Goal: Transaction & Acquisition: Purchase product/service

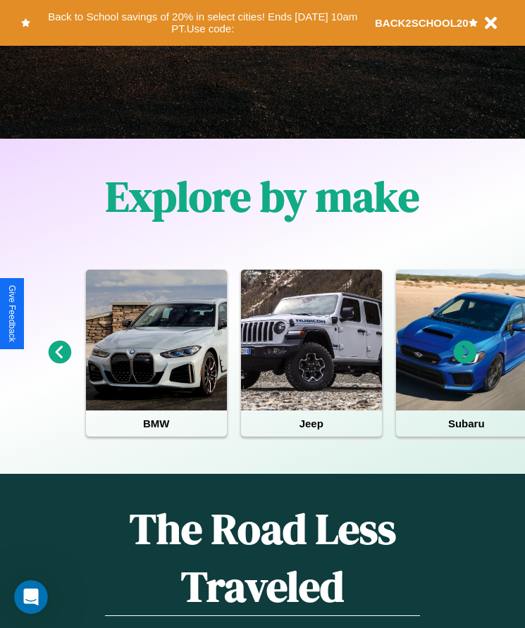
click at [59, 362] on icon at bounding box center [60, 352] width 23 height 23
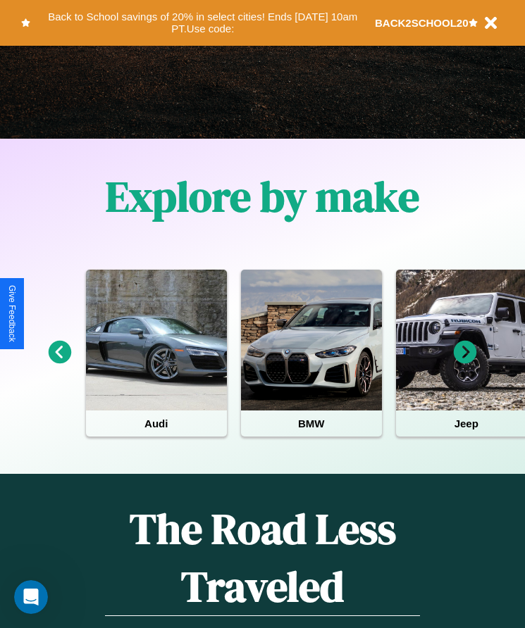
click at [465, 362] on icon at bounding box center [465, 352] width 23 height 23
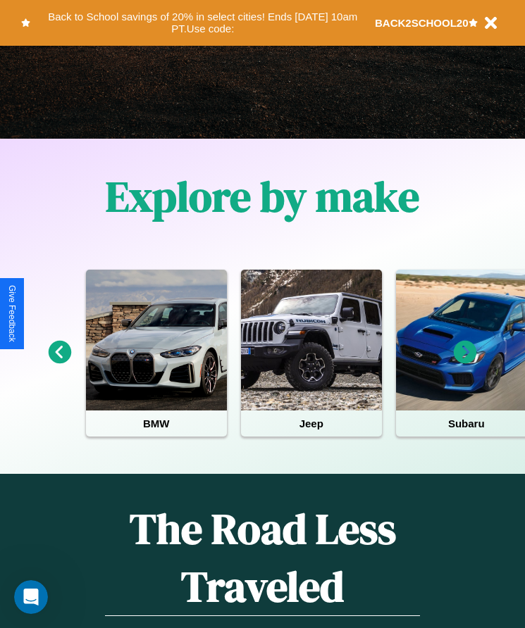
click at [465, 362] on icon at bounding box center [465, 352] width 23 height 23
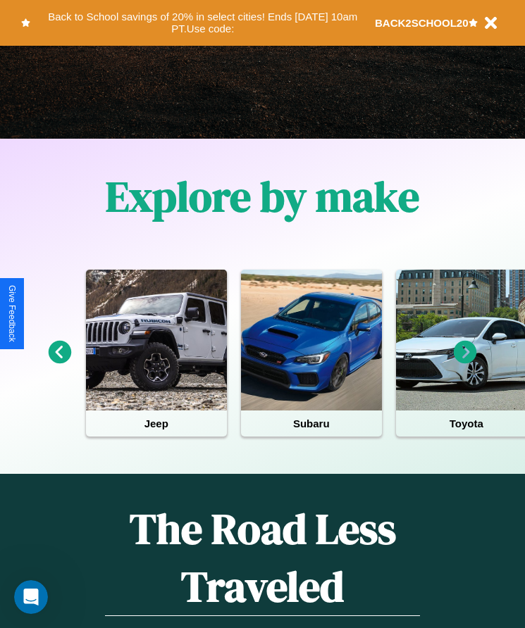
click at [59, 362] on icon at bounding box center [60, 352] width 23 height 23
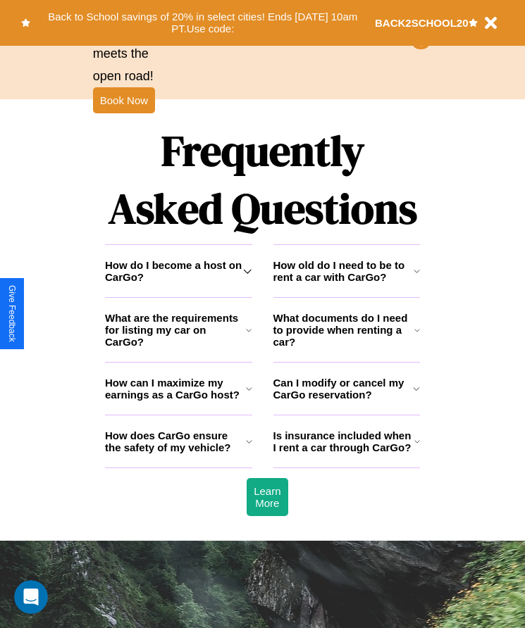
scroll to position [1837, 0]
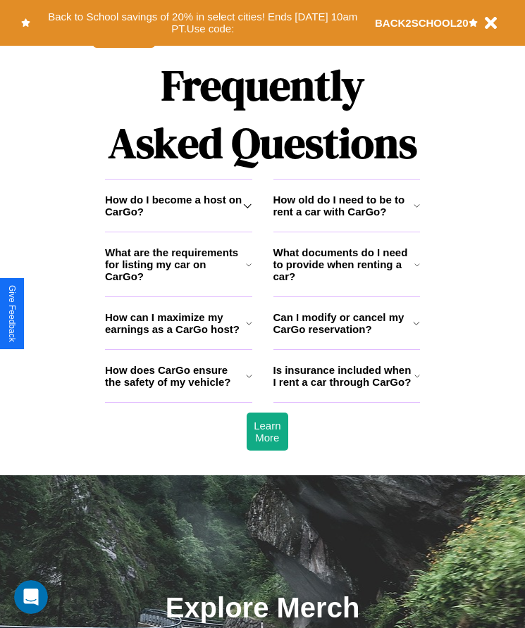
click at [178, 282] on h3 "What are the requirements for listing my car on CarGo?" at bounding box center [175, 265] width 141 height 36
click at [178, 218] on h3 "How do I become a host on CarGo?" at bounding box center [174, 206] width 138 height 24
click at [178, 335] on h3 "How can I maximize my earnings as a CarGo host?" at bounding box center [175, 323] width 141 height 24
click at [346, 335] on h3 "Can I modify or cancel my CarGo reservation?" at bounding box center [343, 323] width 140 height 24
click at [416, 329] on icon at bounding box center [416, 323] width 7 height 11
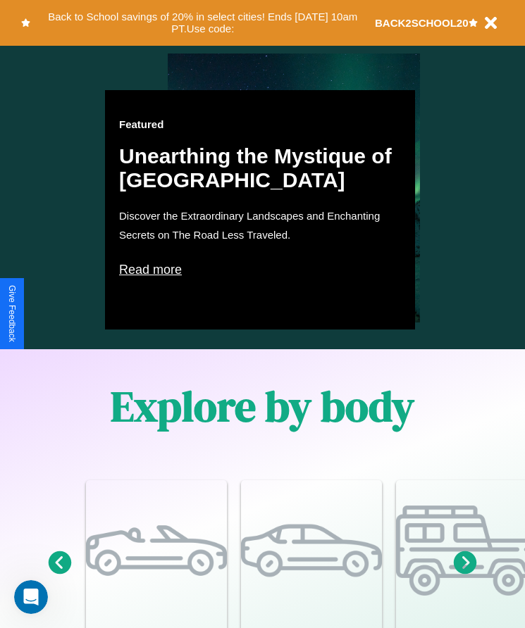
scroll to position [575, 0]
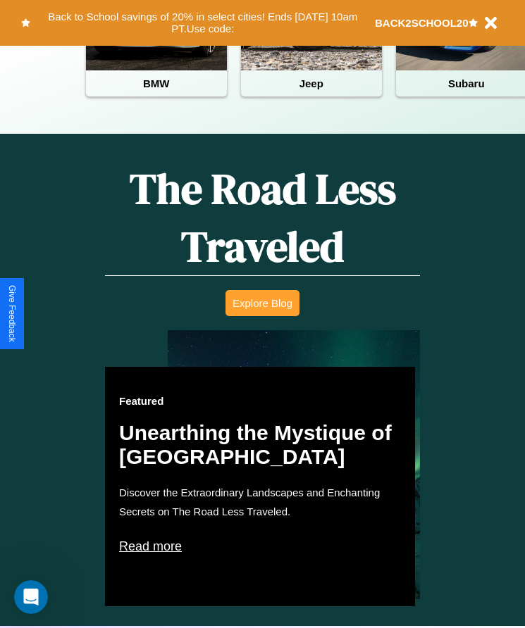
click at [262, 313] on button "Explore Blog" at bounding box center [262, 303] width 74 height 26
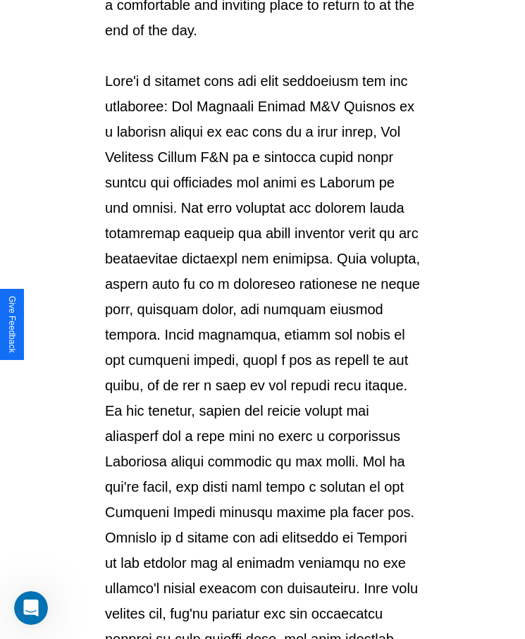
scroll to position [1488, 0]
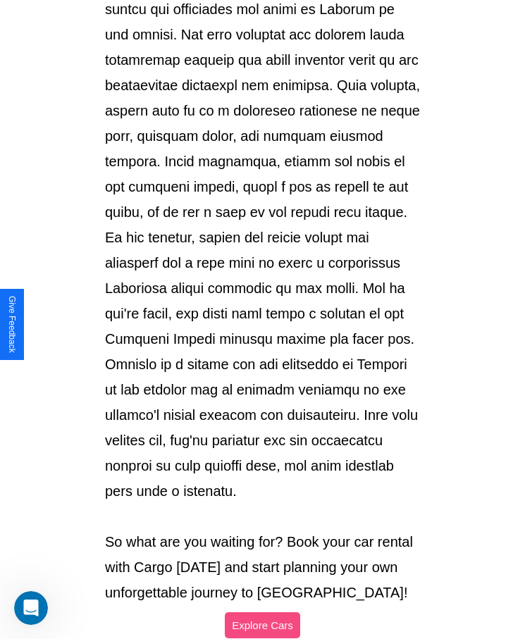
click at [262, 612] on button "Explore Cars" at bounding box center [262, 625] width 75 height 26
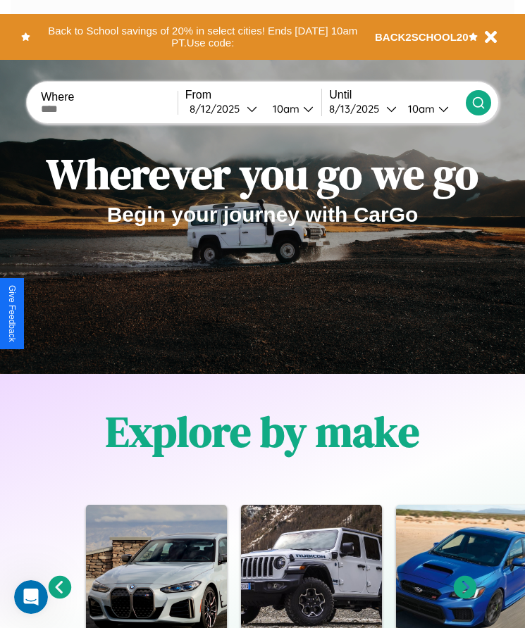
click at [111, 108] on input "text" at bounding box center [109, 109] width 137 height 11
type input "*******"
click at [227, 108] on div "8 / 12 / 2025" at bounding box center [217, 108] width 57 height 13
select select "*"
select select "****"
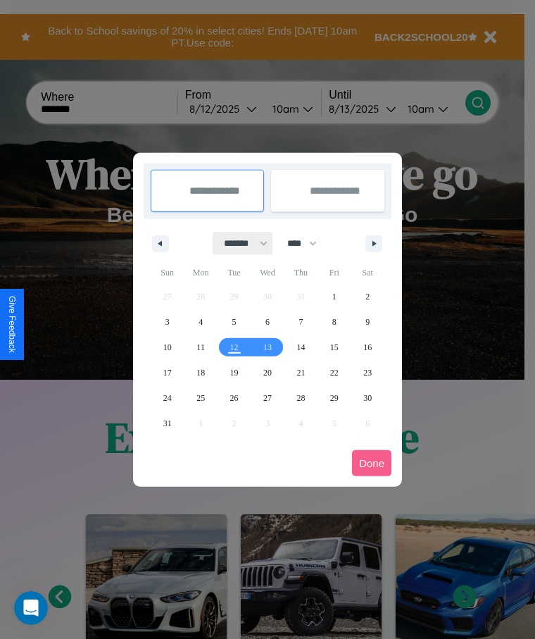
click at [239, 243] on select "******* ******** ***** ***** *** **** **** ****** ********* ******* ******** **…" at bounding box center [243, 243] width 60 height 23
select select "**"
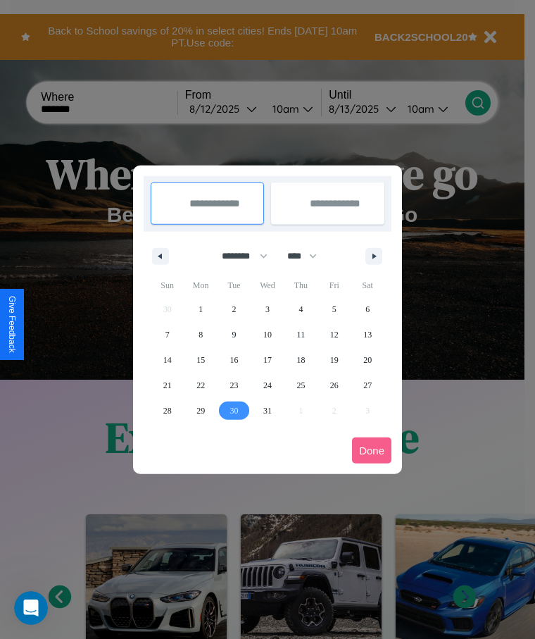
click at [234, 410] on span "30" at bounding box center [234, 410] width 8 height 25
type input "**********"
click at [374, 256] on icon "button" at bounding box center [376, 257] width 7 height 6
select select "*"
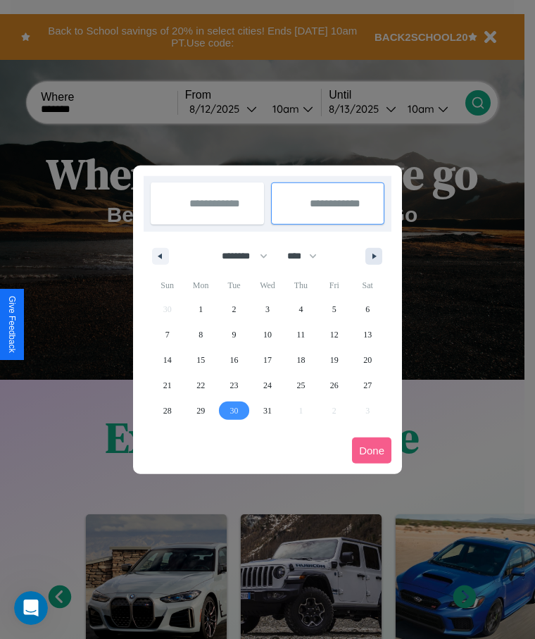
select select "****"
click at [167, 334] on span "4" at bounding box center [168, 334] width 4 height 25
type input "**********"
select select "**"
select select "****"
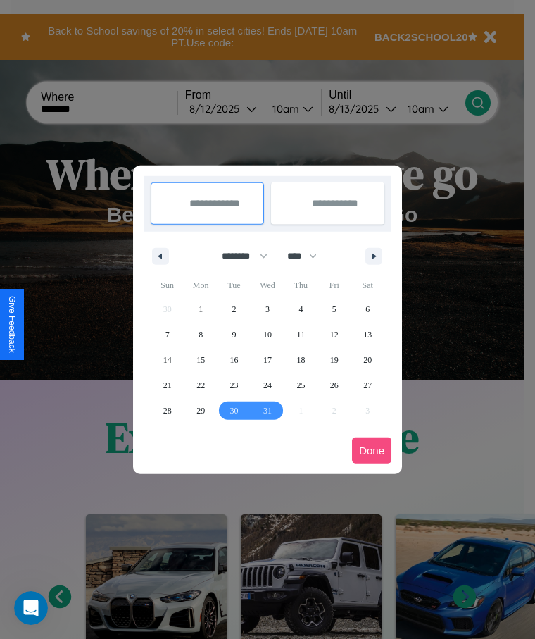
click at [372, 450] on button "Done" at bounding box center [371, 450] width 39 height 26
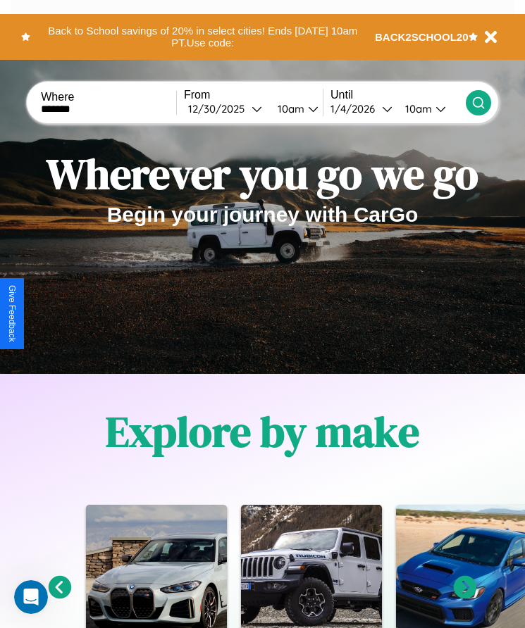
click at [294, 108] on div "10am" at bounding box center [288, 108] width 37 height 13
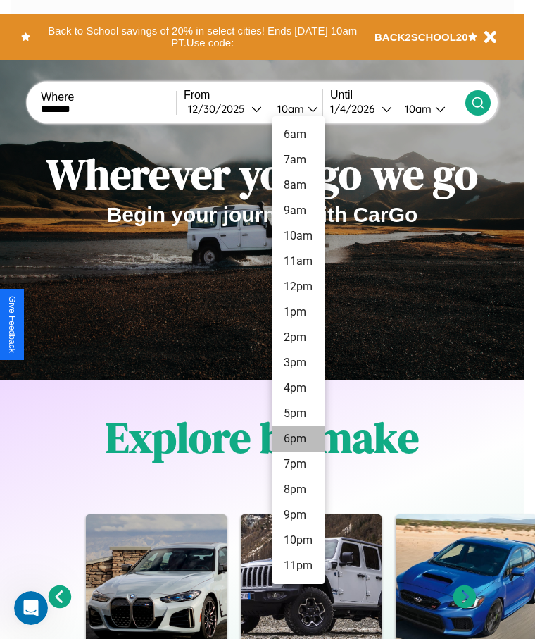
click at [298, 439] on li "6pm" at bounding box center [299, 438] width 52 height 25
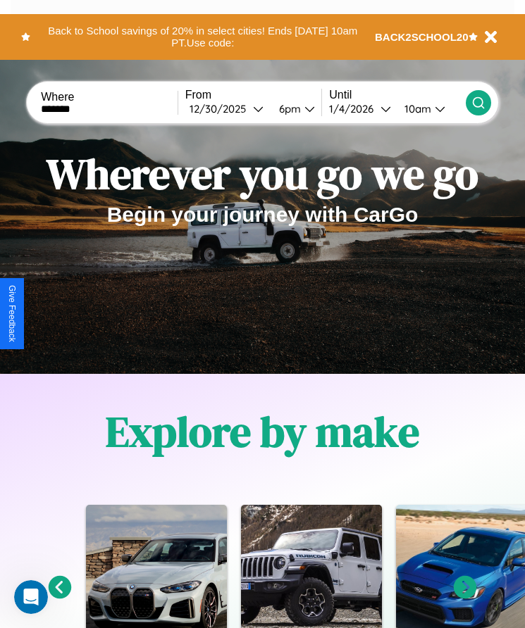
click at [416, 108] on div "10am" at bounding box center [415, 108] width 37 height 13
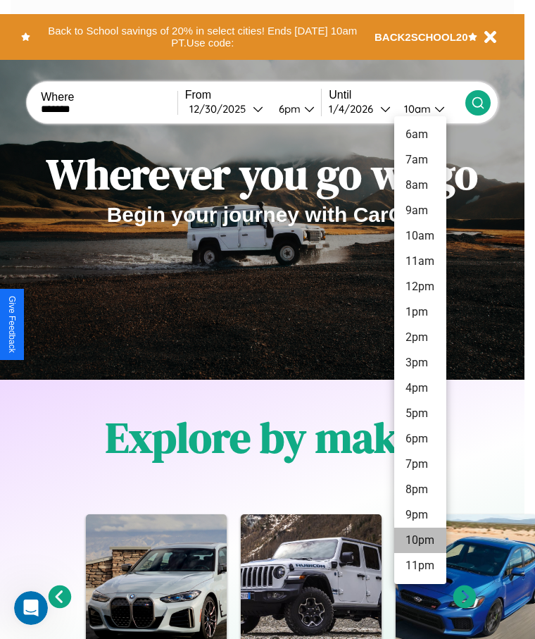
click at [420, 540] on li "10pm" at bounding box center [420, 540] width 52 height 25
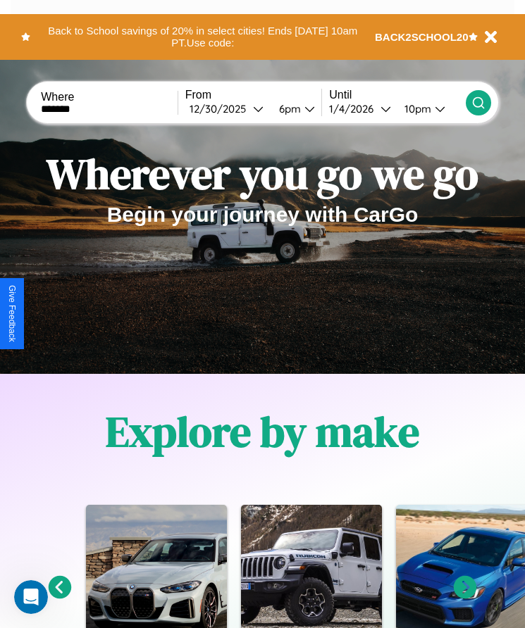
click at [478, 102] on icon at bounding box center [478, 103] width 14 height 14
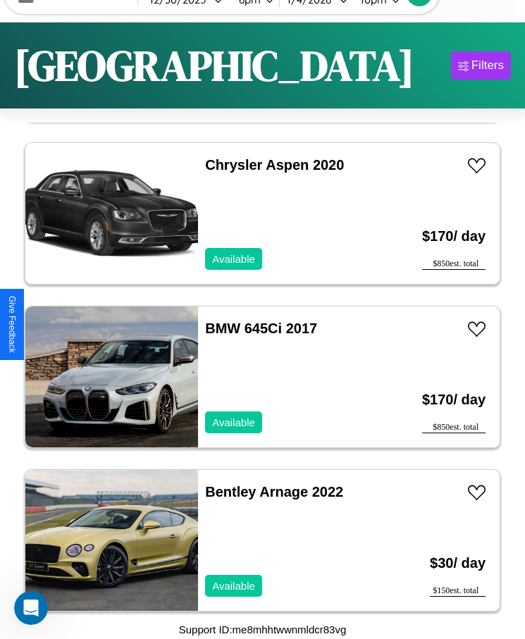
scroll to position [5240, 0]
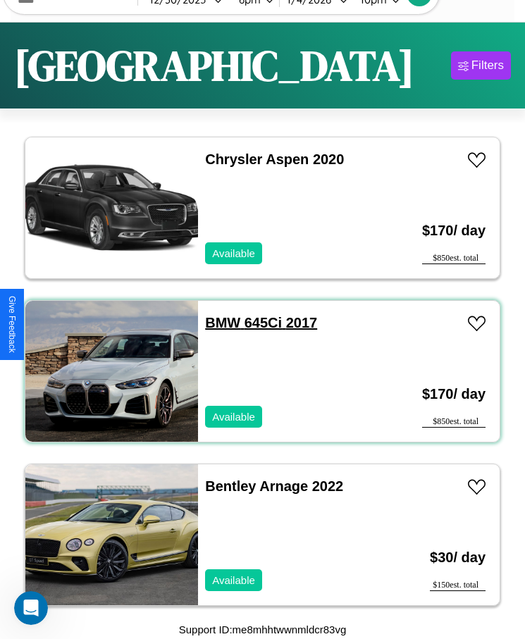
click at [218, 323] on link "BMW 645Ci 2017" at bounding box center [261, 322] width 112 height 15
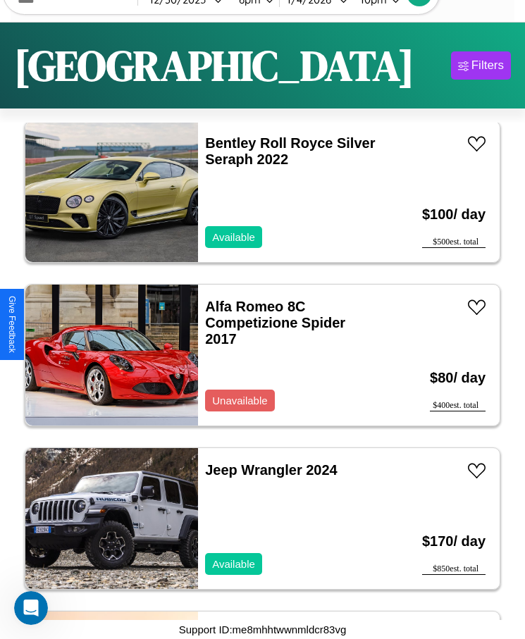
scroll to position [3606, 0]
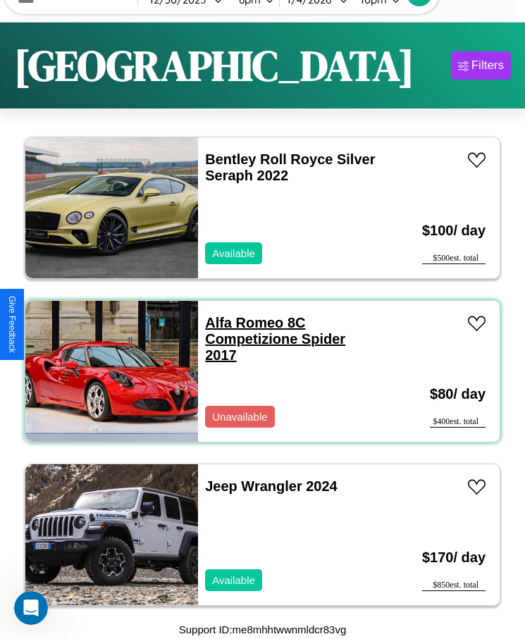
click at [239, 323] on link "Alfa Romeo 8C Competizione Spider 2017" at bounding box center [275, 339] width 140 height 48
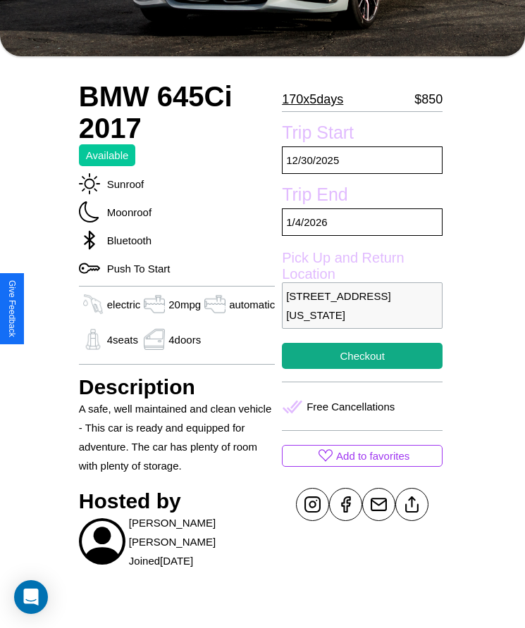
scroll to position [277, 0]
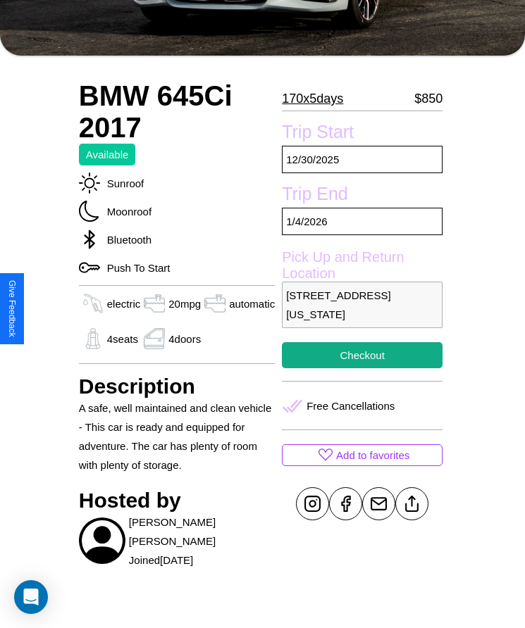
click at [359, 314] on p "7620 Elm Street Seattle Washington 72864 United States" at bounding box center [362, 305] width 161 height 46
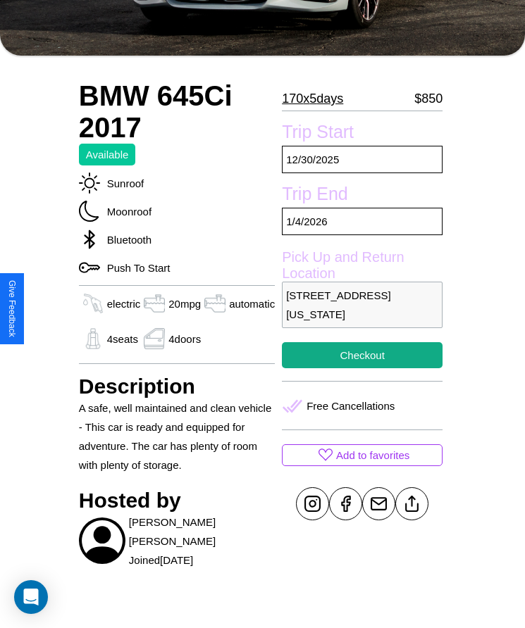
click at [359, 314] on p "7620 Elm Street Seattle Washington 72864 United States" at bounding box center [362, 305] width 161 height 46
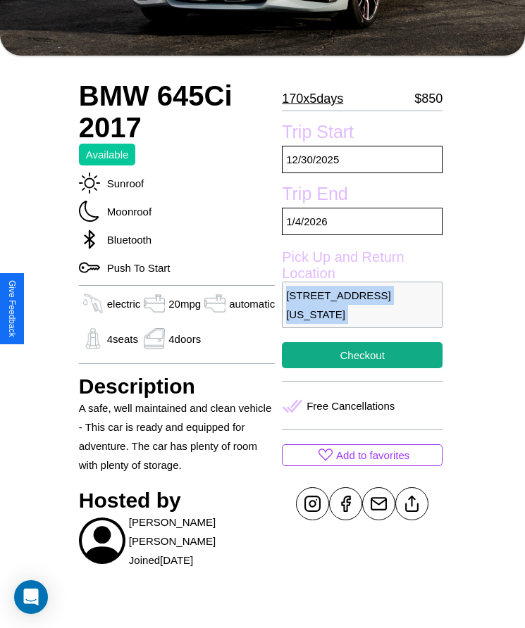
click at [359, 314] on p "7620 Elm Street Seattle Washington 72864 United States" at bounding box center [362, 305] width 161 height 46
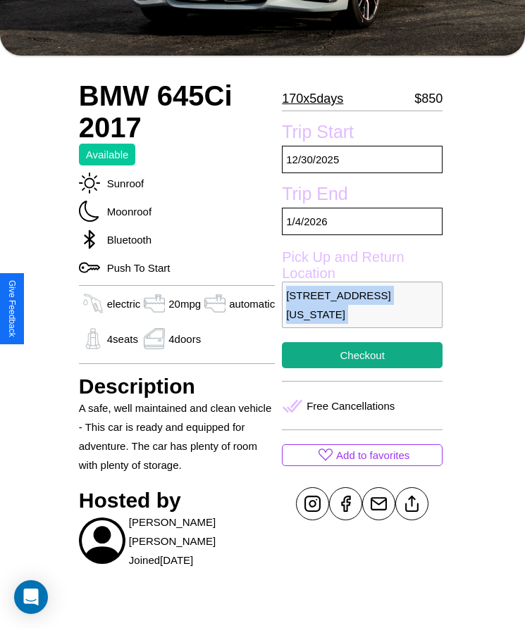
click at [359, 314] on p "7620 Elm Street Seattle Washington 72864 United States" at bounding box center [362, 305] width 161 height 46
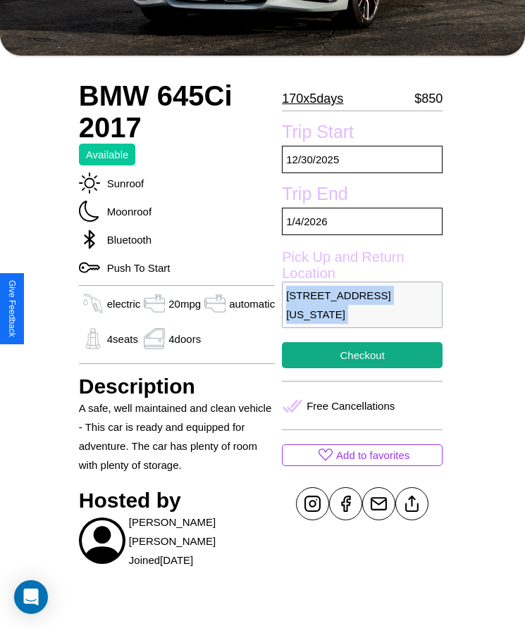
click at [359, 314] on p "7620 Elm Street Seattle Washington 72864 United States" at bounding box center [362, 305] width 161 height 46
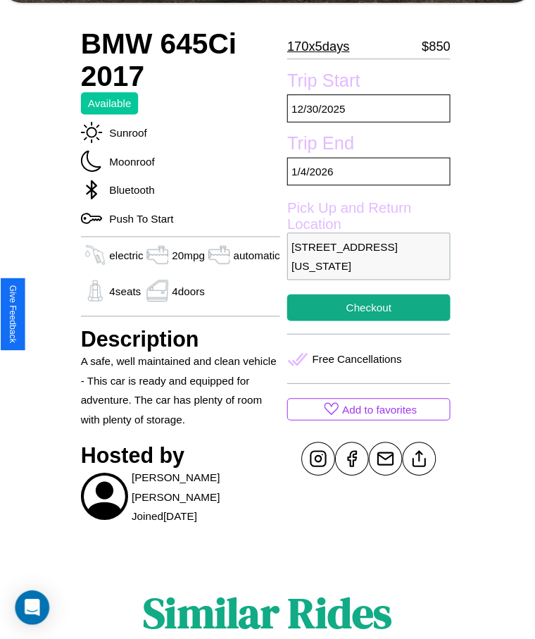
scroll to position [337, 0]
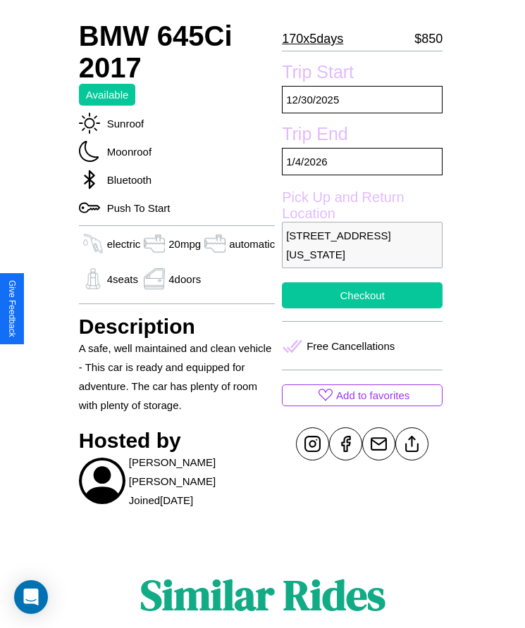
click at [359, 309] on button "Checkout" at bounding box center [362, 295] width 161 height 26
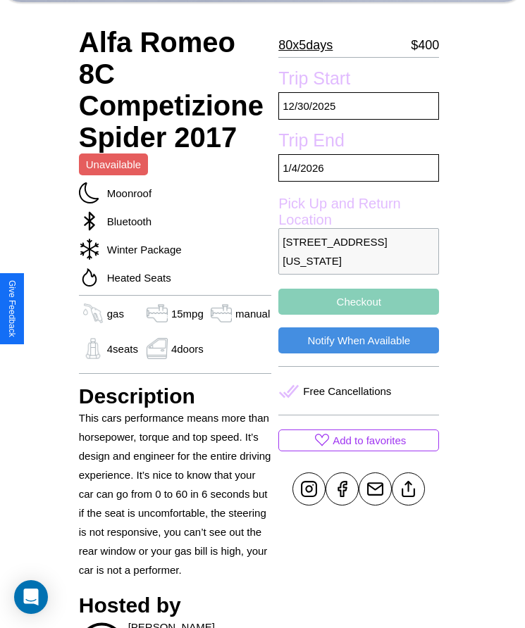
scroll to position [411, 0]
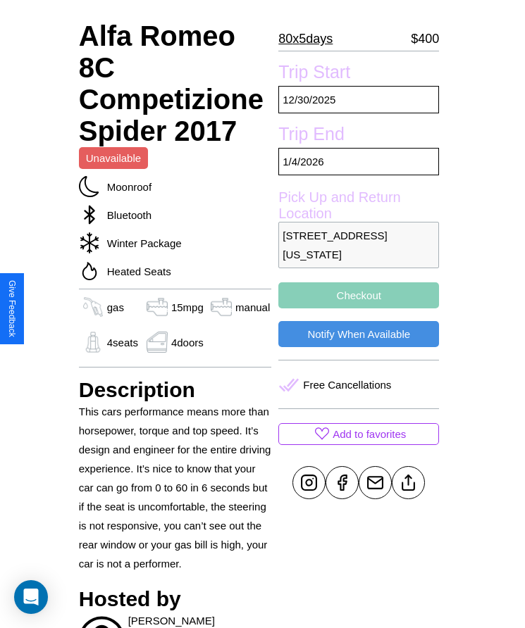
click at [359, 309] on button "Checkout" at bounding box center [358, 295] width 161 height 26
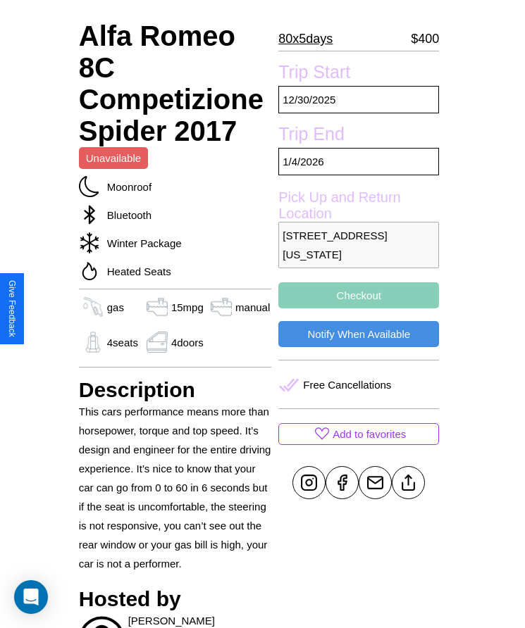
click at [359, 309] on button "Checkout" at bounding box center [358, 295] width 161 height 26
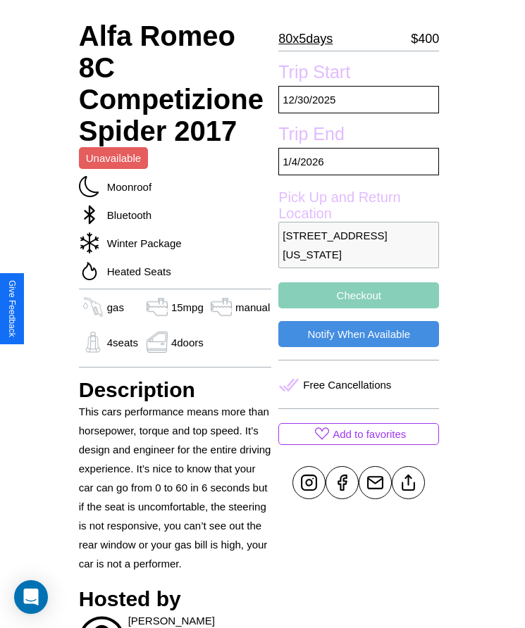
click at [359, 309] on button "Checkout" at bounding box center [358, 295] width 161 height 26
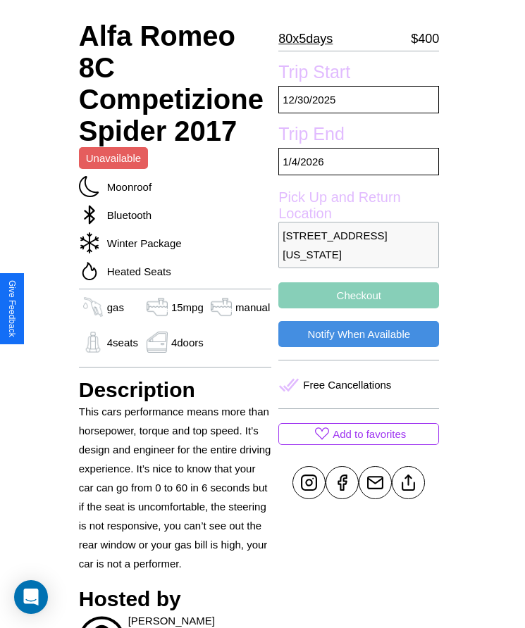
click at [359, 309] on button "Checkout" at bounding box center [358, 295] width 161 height 26
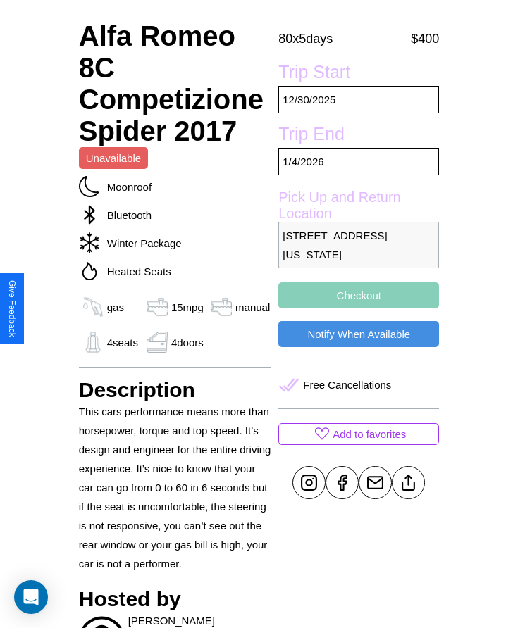
click at [359, 309] on button "Checkout" at bounding box center [358, 295] width 161 height 26
